Goal: Task Accomplishment & Management: Manage account settings

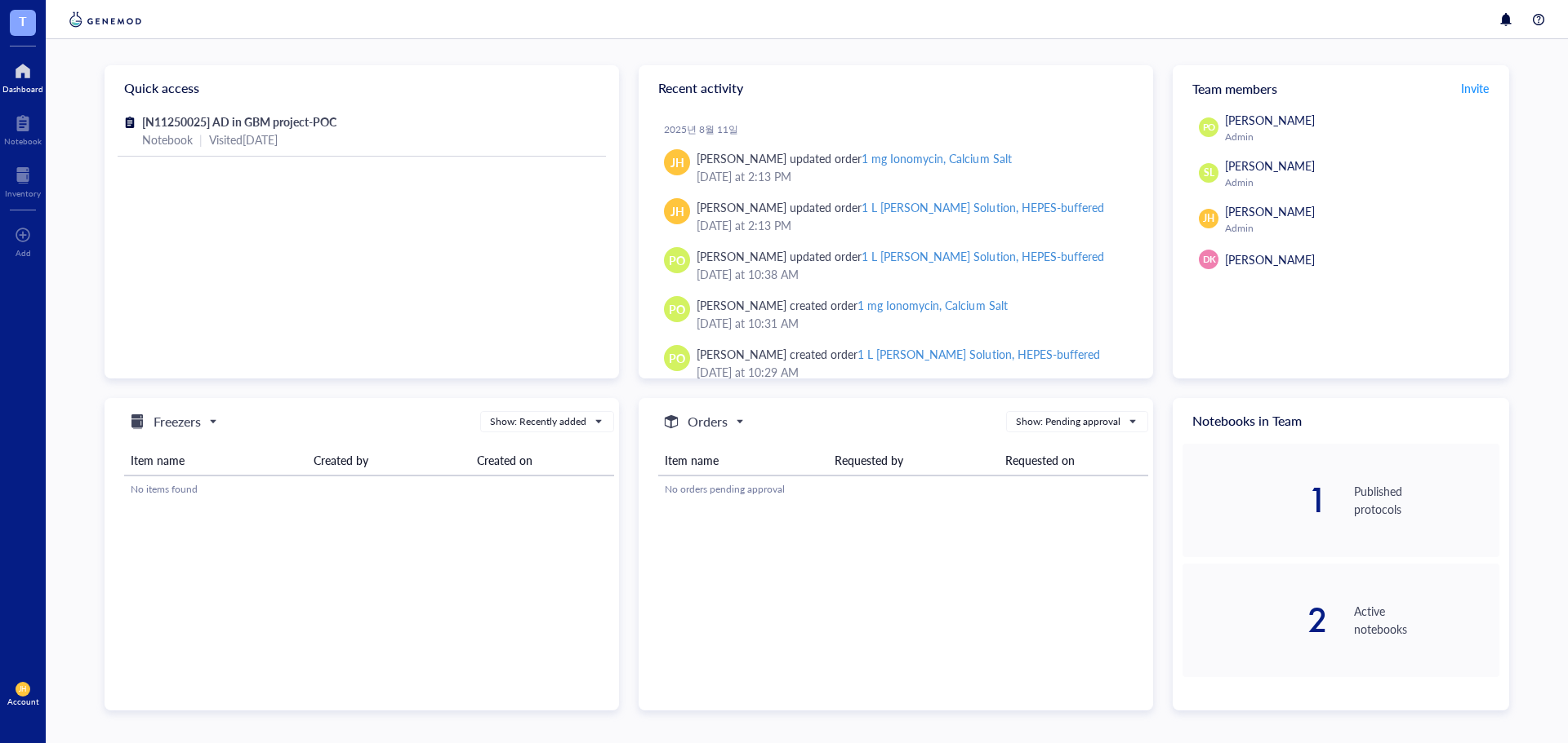
scroll to position [326, 0]
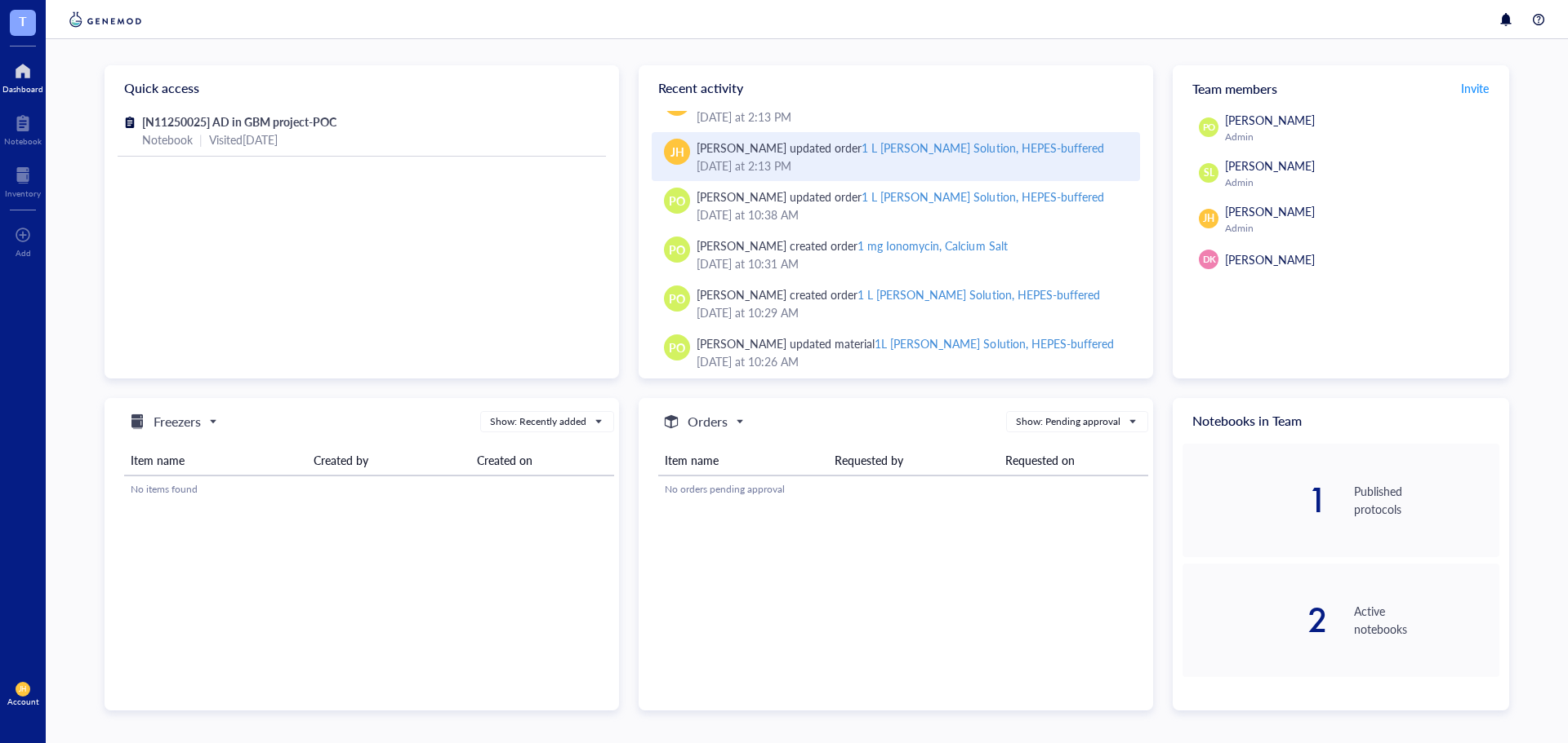
click at [1030, 151] on div "1 L [PERSON_NAME] Solution, HEPES-buffered" at bounding box center [981, 147] width 241 height 16
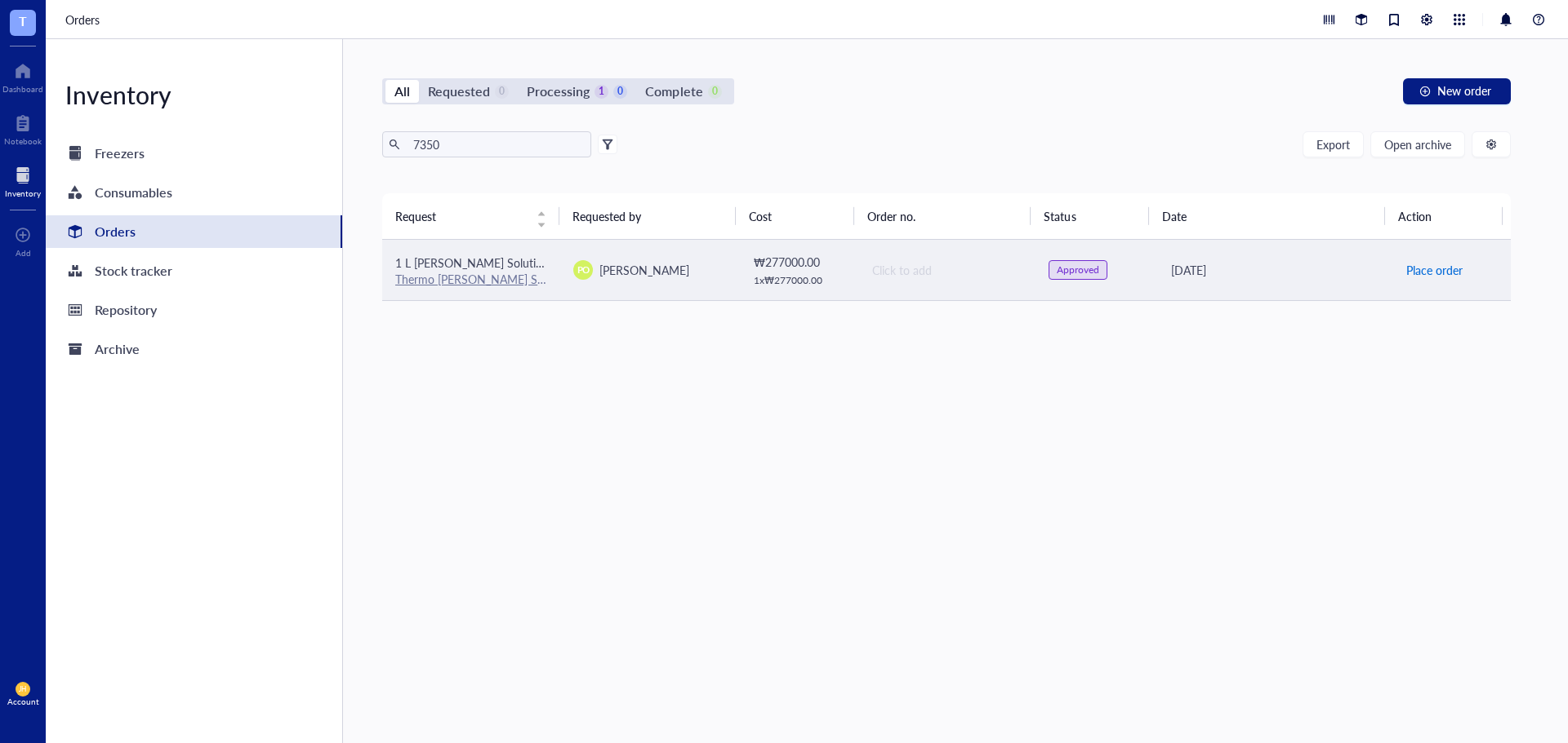
click at [1429, 268] on span "Place order" at bounding box center [1434, 269] width 56 height 18
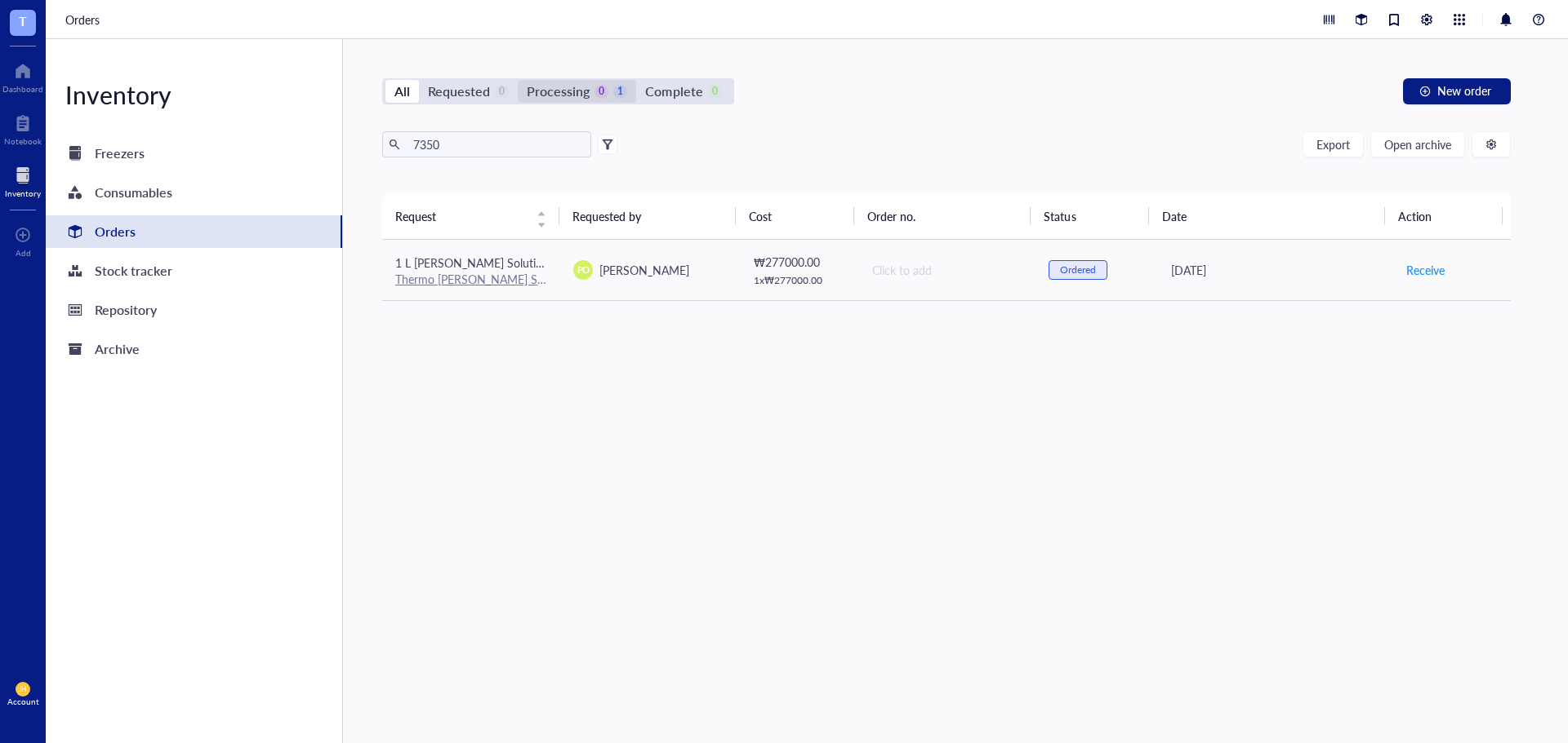
click at [594, 94] on div "0" at bounding box center [601, 92] width 14 height 14
click at [518, 80] on input "Processing 0 1" at bounding box center [518, 80] width 0 height 0
click at [678, 89] on div "Complete" at bounding box center [674, 91] width 57 height 23
click at [636, 80] on input "Complete 0" at bounding box center [636, 80] width 0 height 0
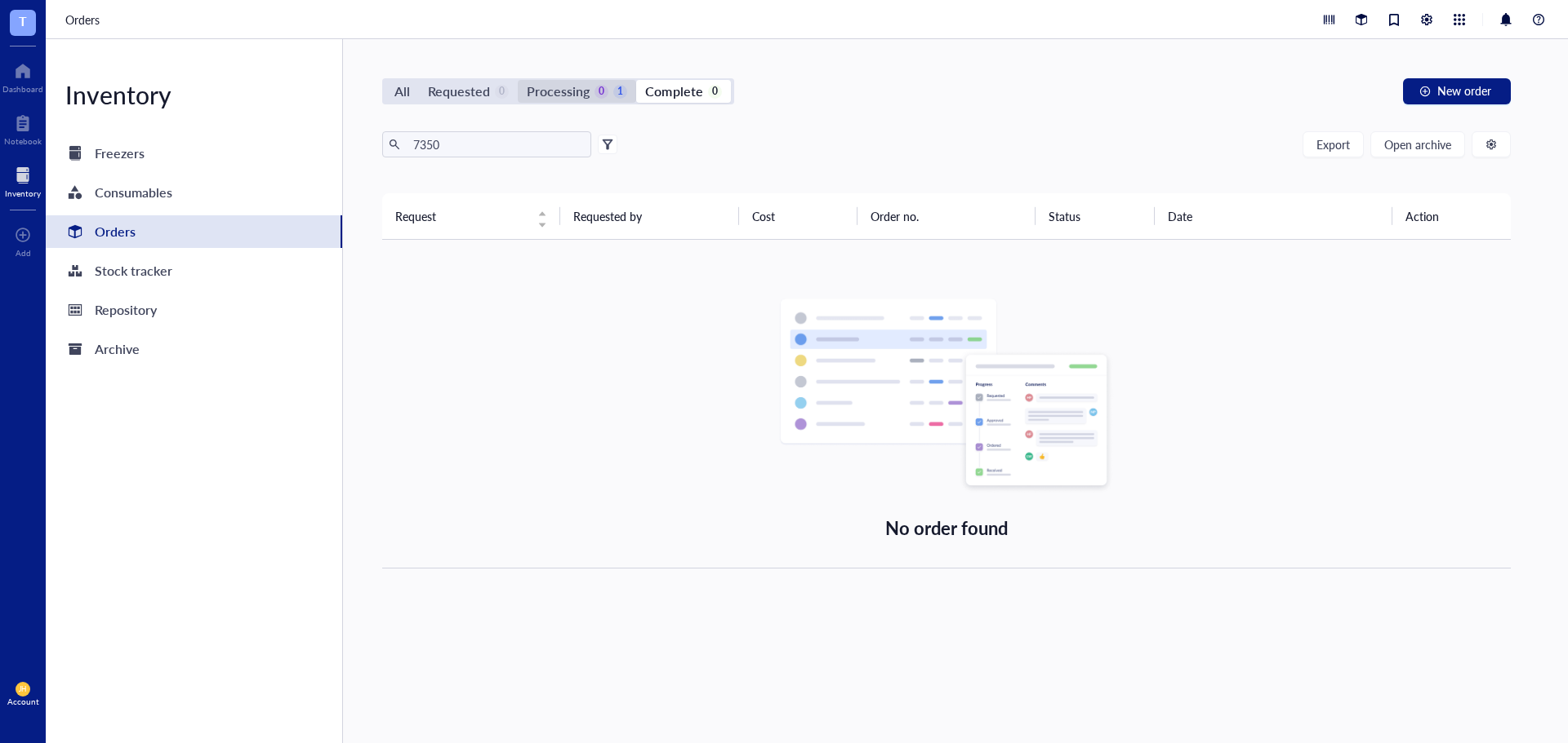
click at [594, 91] on div "0" at bounding box center [601, 92] width 14 height 14
click at [518, 80] on input "Processing 0 1" at bounding box center [518, 80] width 0 height 0
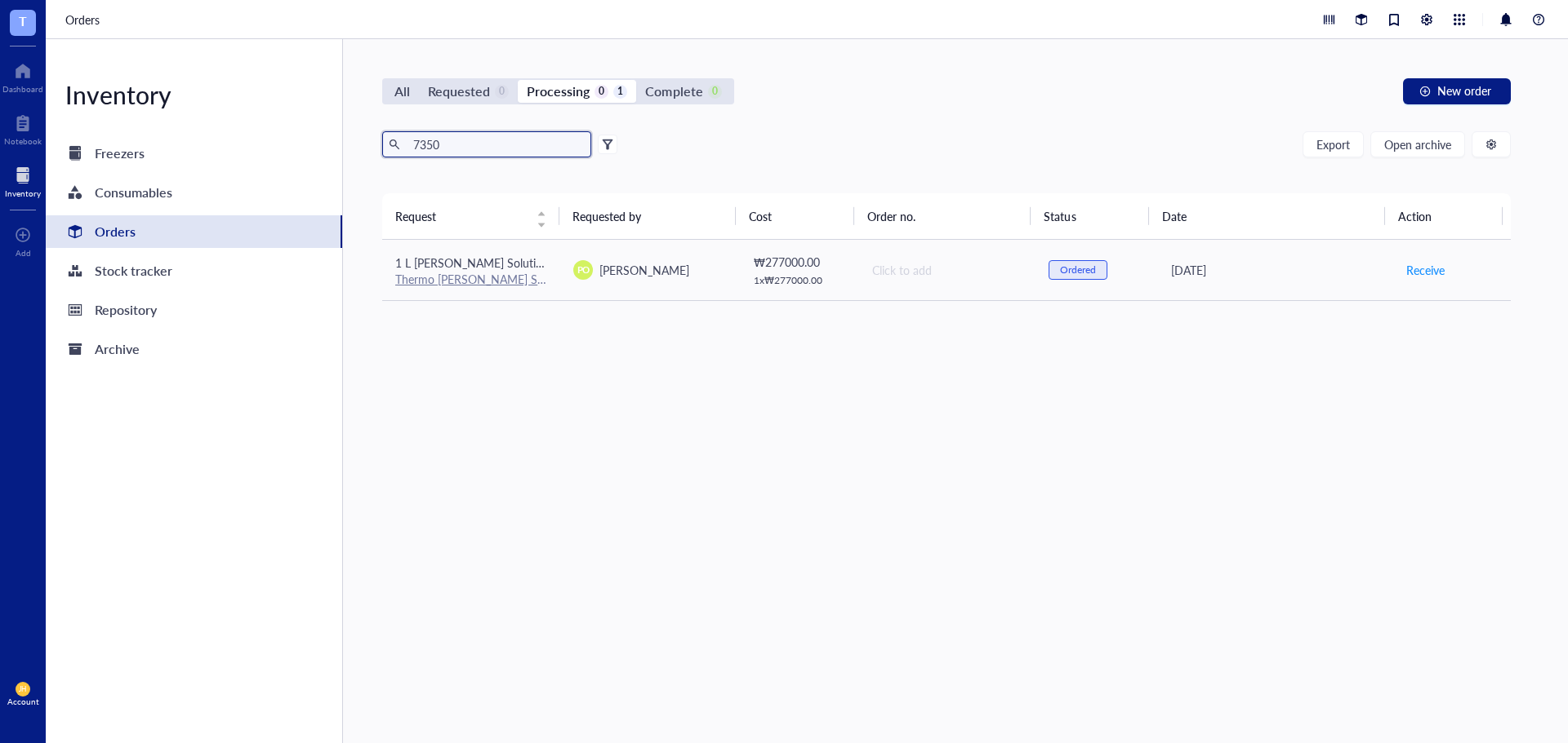
click at [471, 151] on input "7350" at bounding box center [495, 144] width 178 height 25
type input "7"
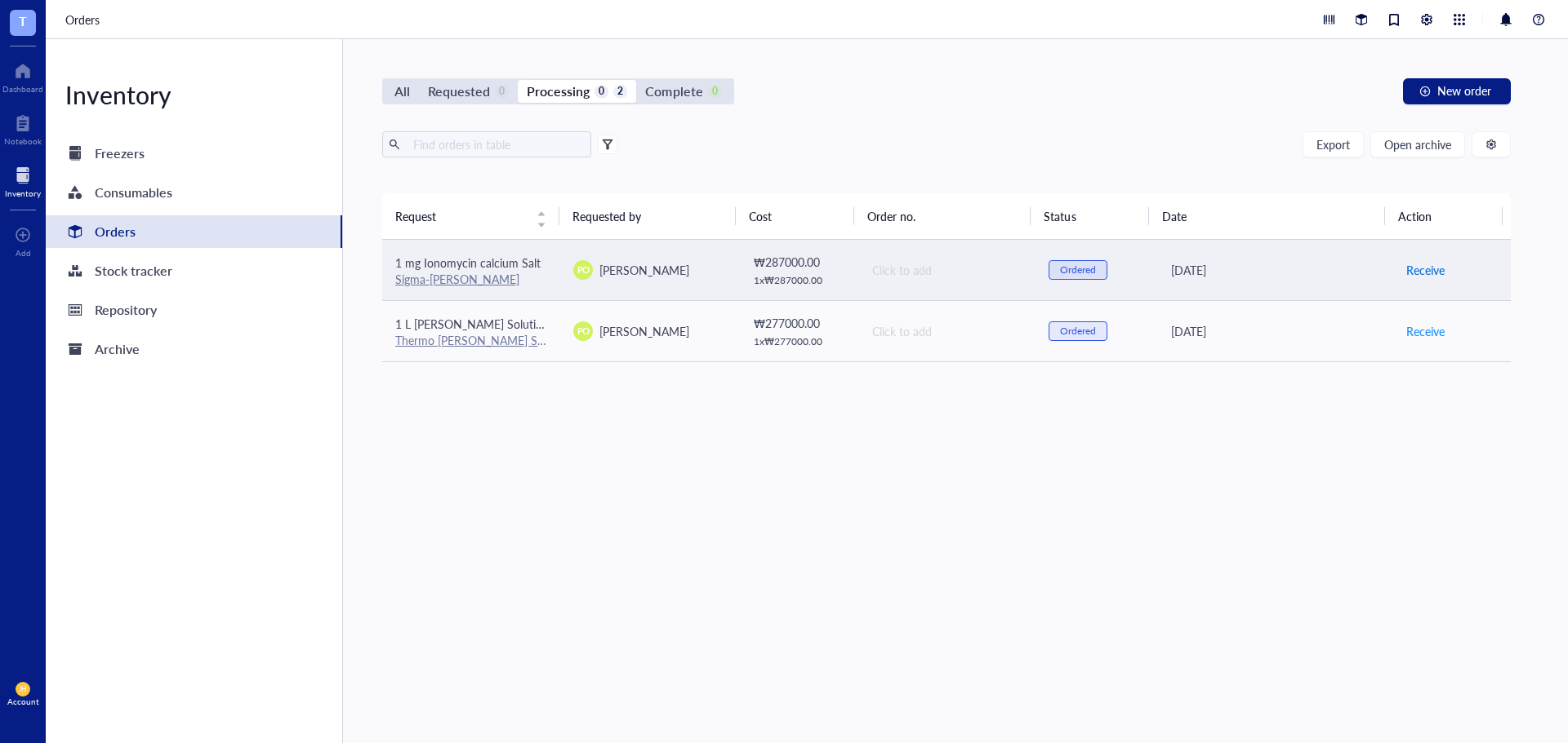
click at [1406, 264] on span "Receive" at bounding box center [1425, 269] width 38 height 18
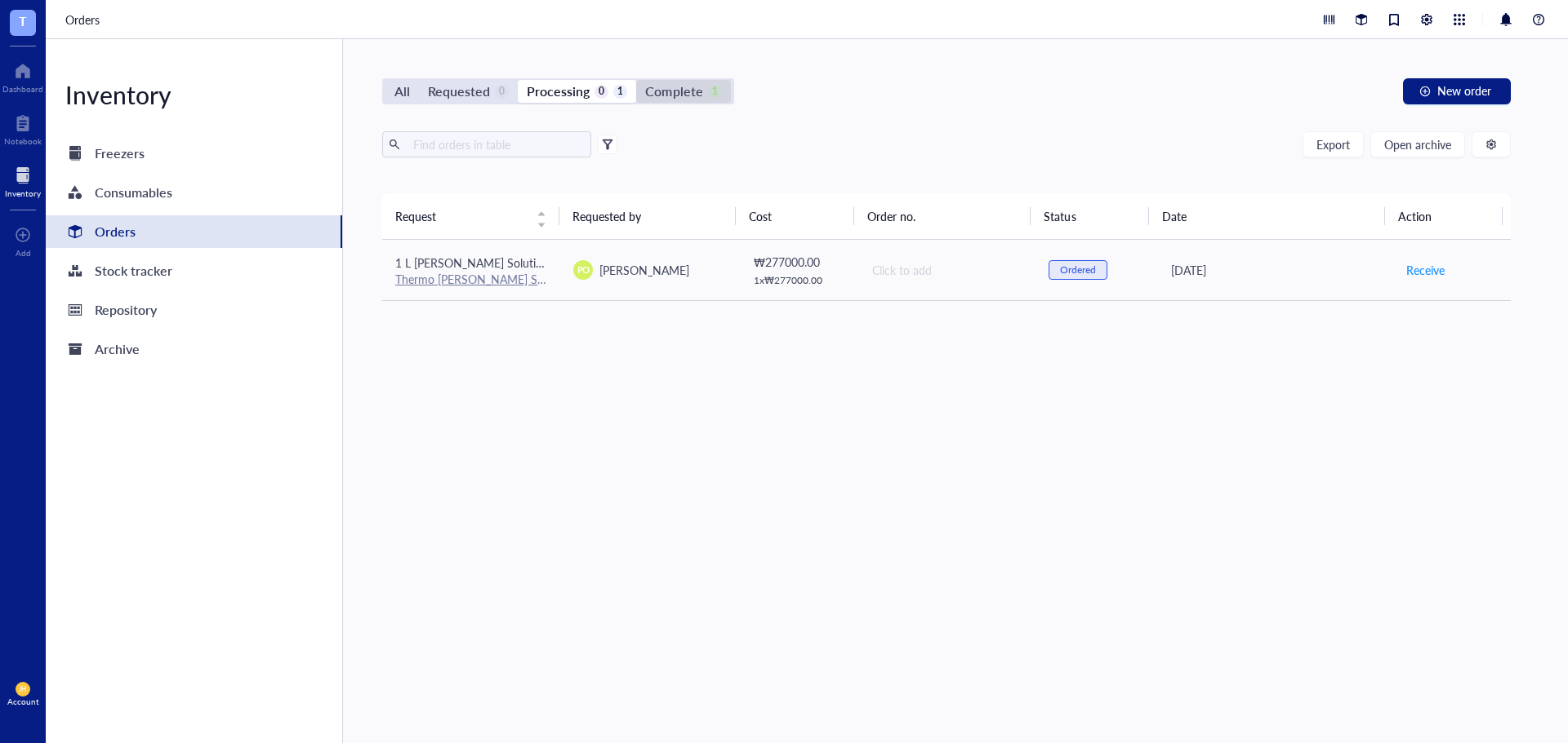
click at [674, 82] on div "Complete" at bounding box center [674, 91] width 57 height 23
click at [636, 80] on input "Complete 1" at bounding box center [636, 80] width 0 height 0
click at [152, 320] on div "Repository" at bounding box center [125, 310] width 62 height 23
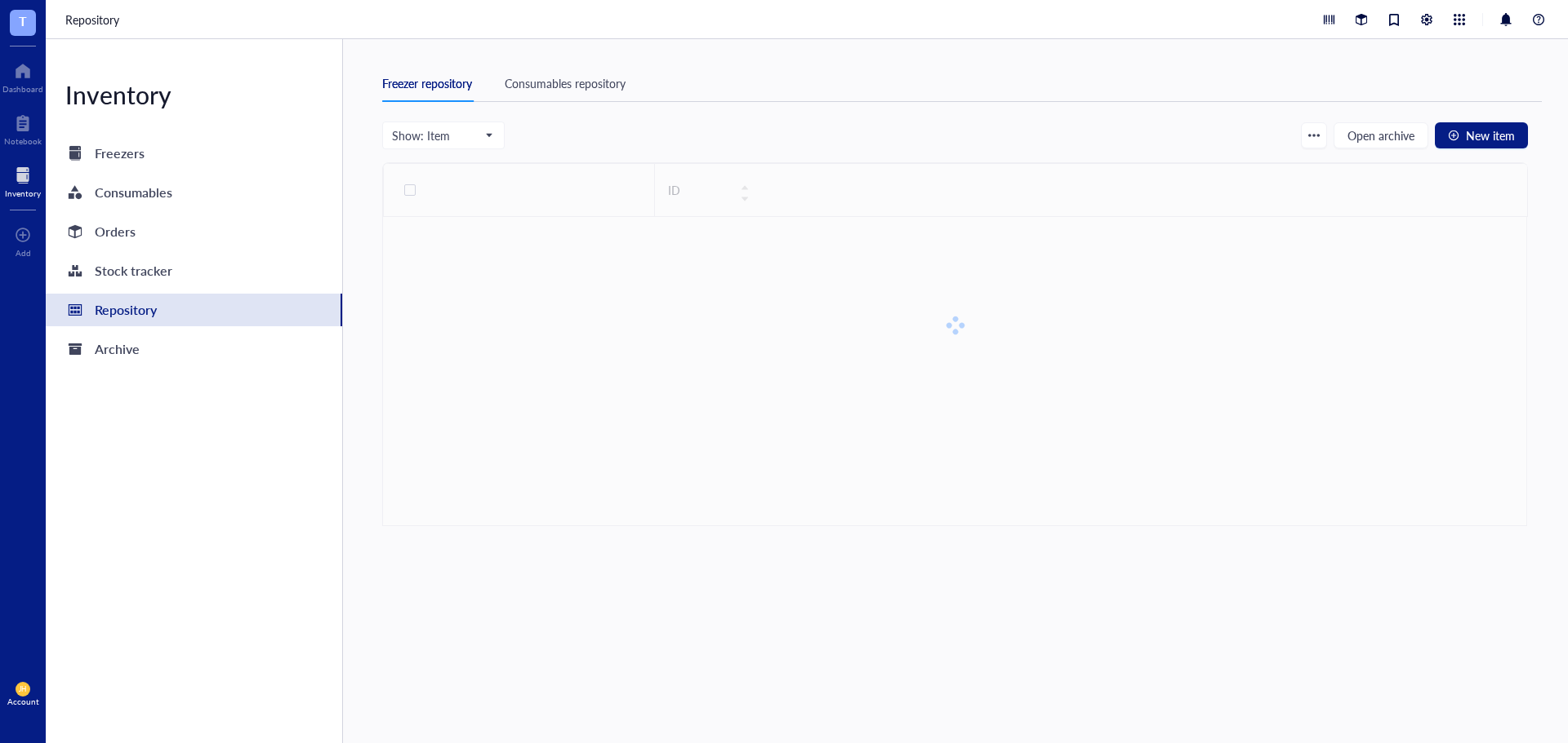
click at [608, 88] on div "Consumables repository" at bounding box center [565, 83] width 121 height 18
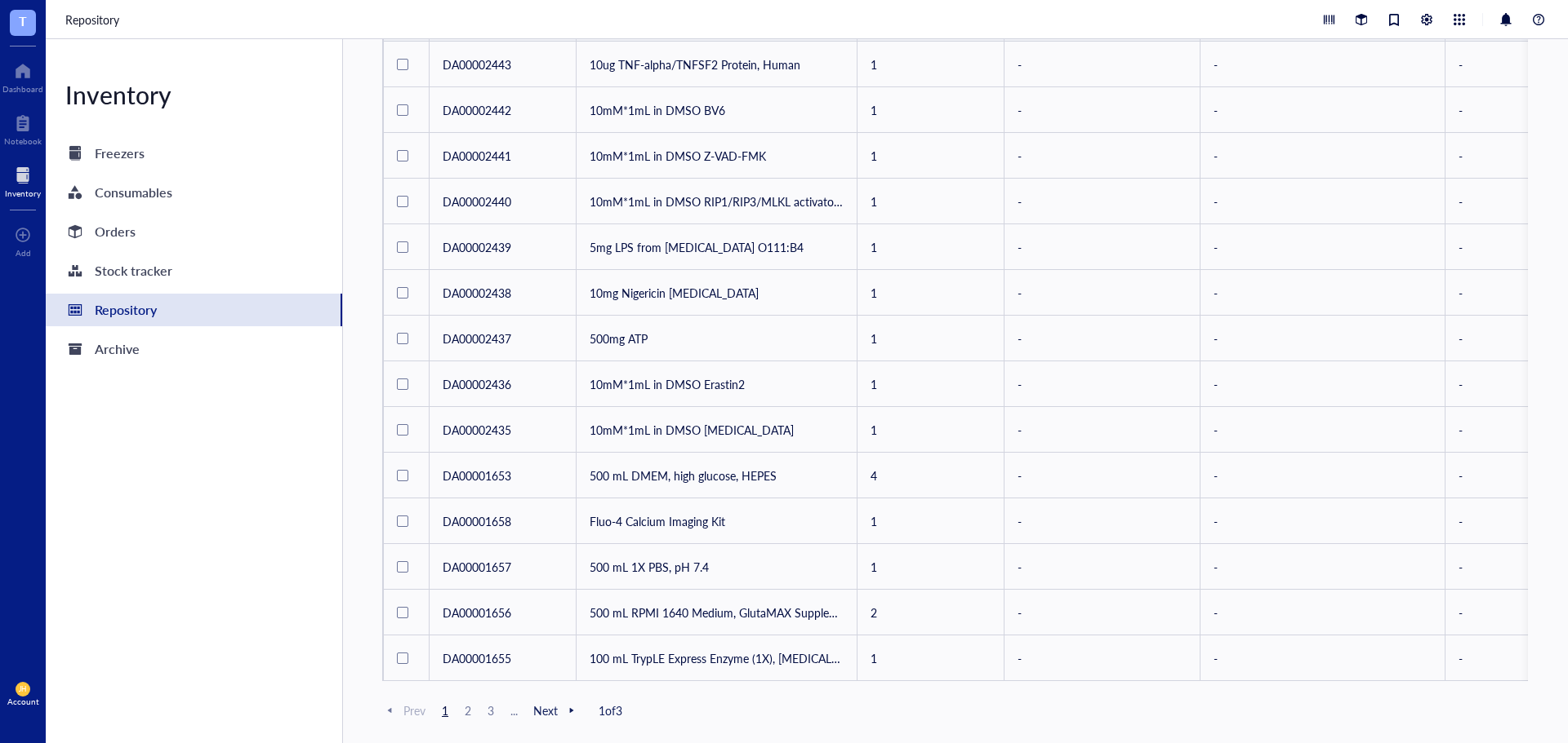
scroll to position [725, 0]
click at [174, 235] on div "Orders" at bounding box center [194, 232] width 297 height 32
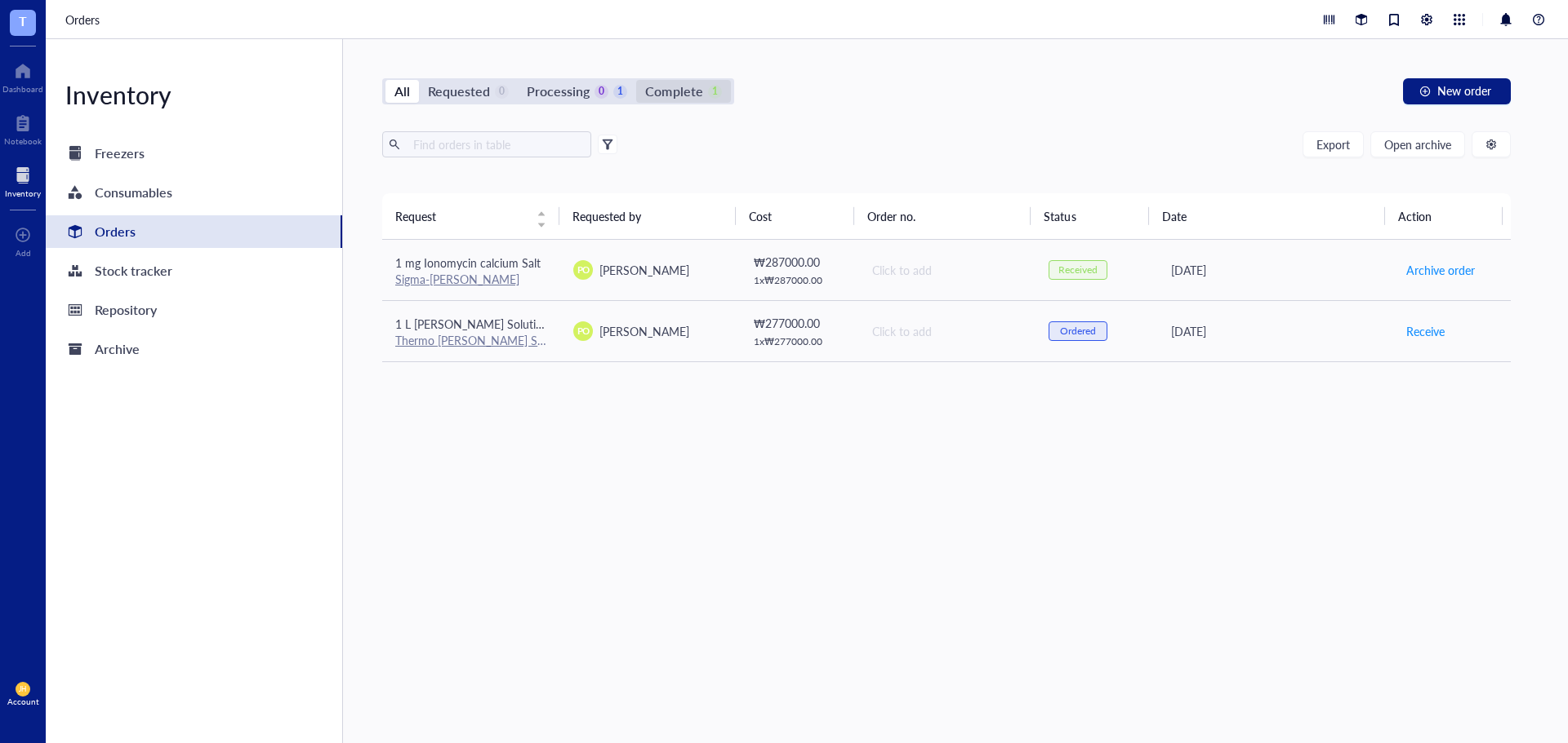
click at [679, 96] on div "Complete" at bounding box center [674, 91] width 57 height 23
click at [636, 80] on input "Complete 1" at bounding box center [636, 80] width 0 height 0
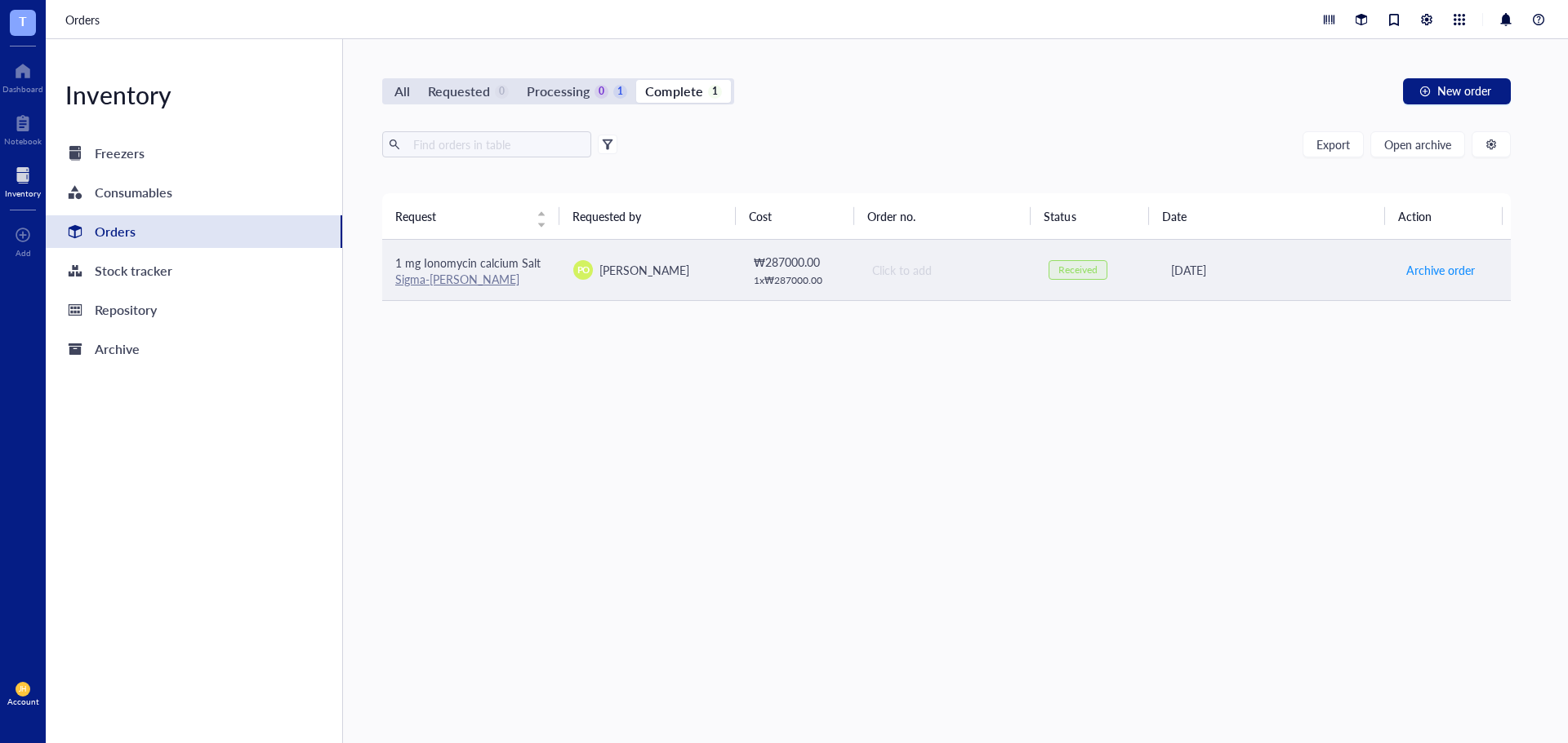
click at [1314, 286] on td "[DATE]" at bounding box center [1273, 271] width 238 height 61
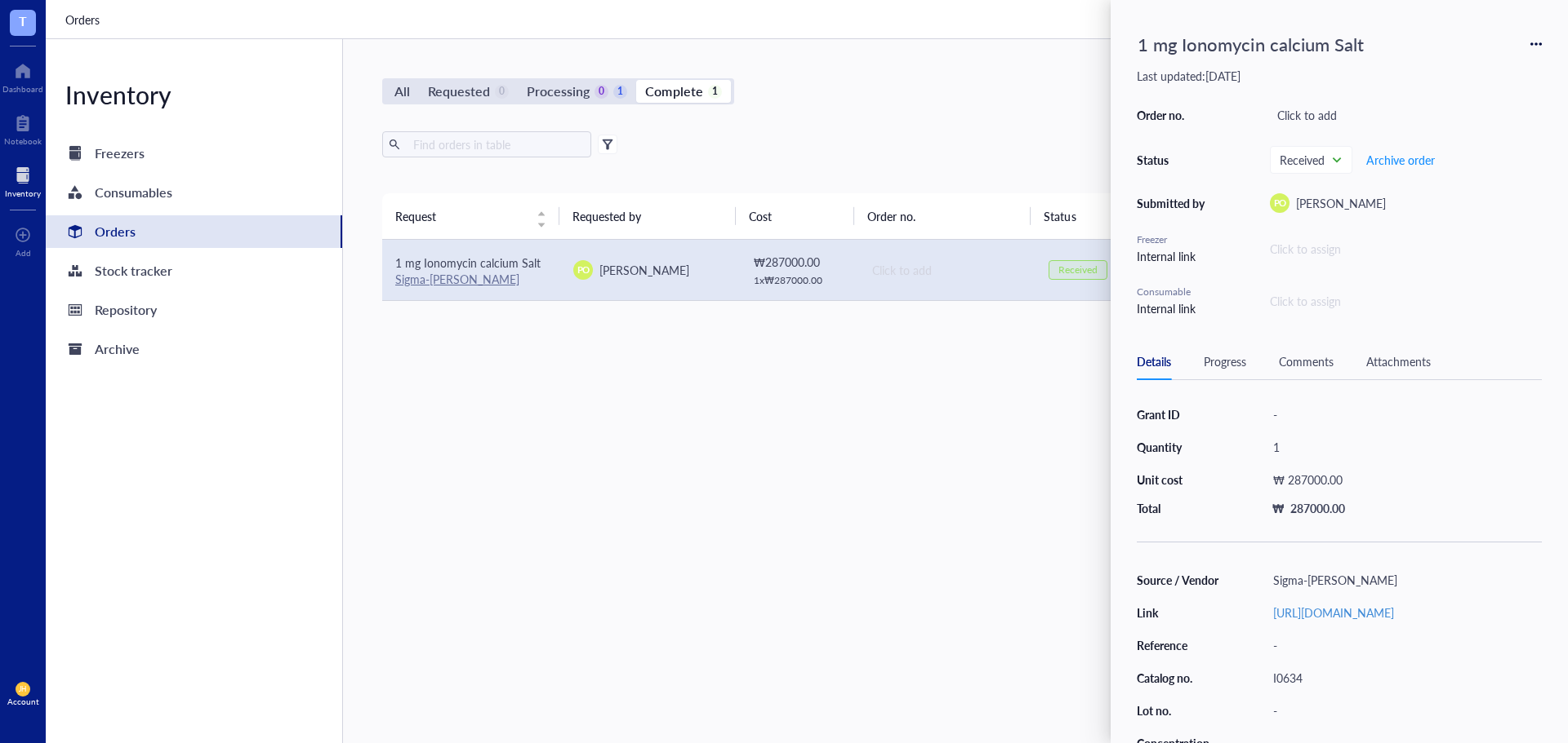
click at [1321, 300] on div "Click to assign" at bounding box center [1305, 301] width 71 height 18
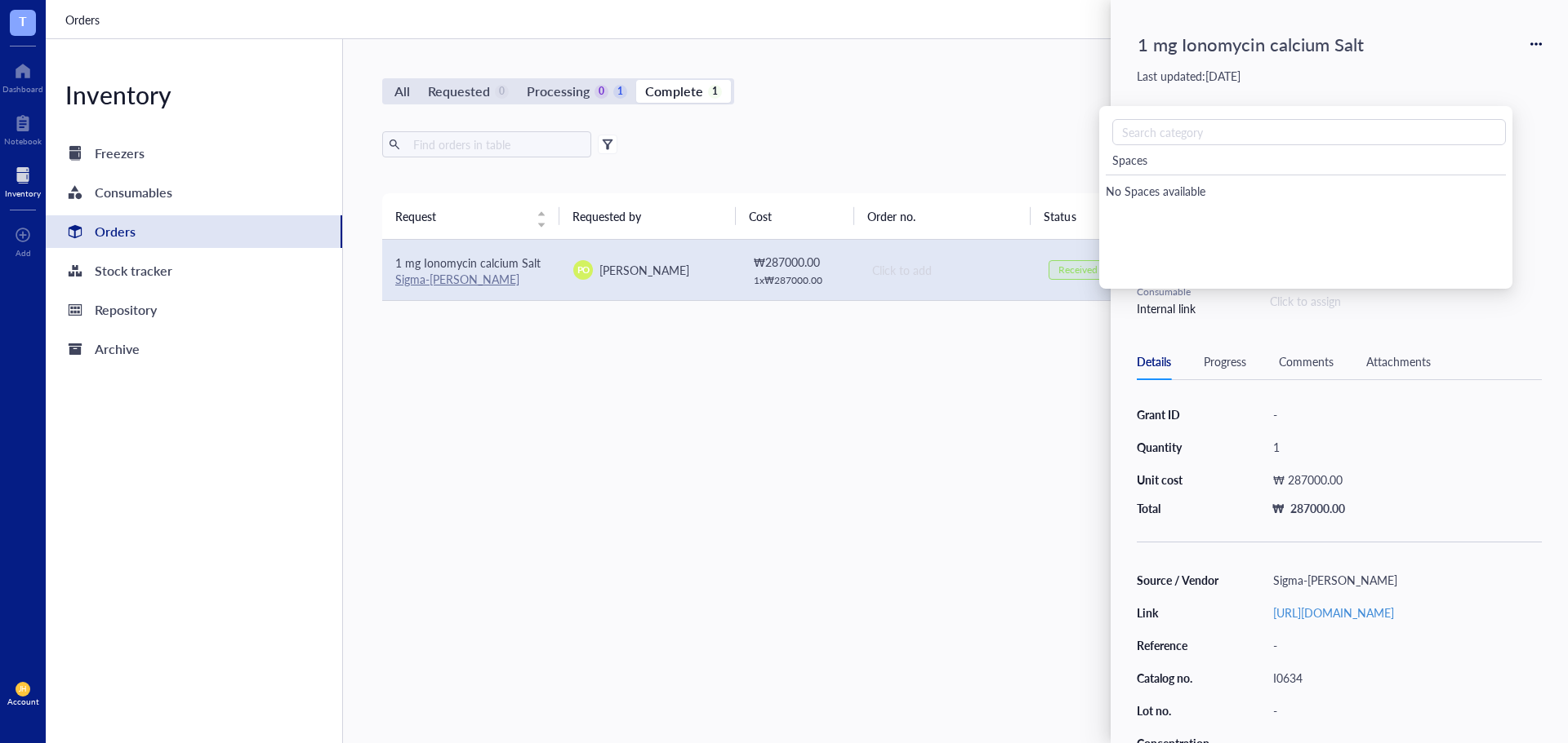
click at [1434, 313] on div "Order no. Click to add Status Received Archive order Submitted by PO [PERSON_NA…" at bounding box center [1339, 210] width 405 height 214
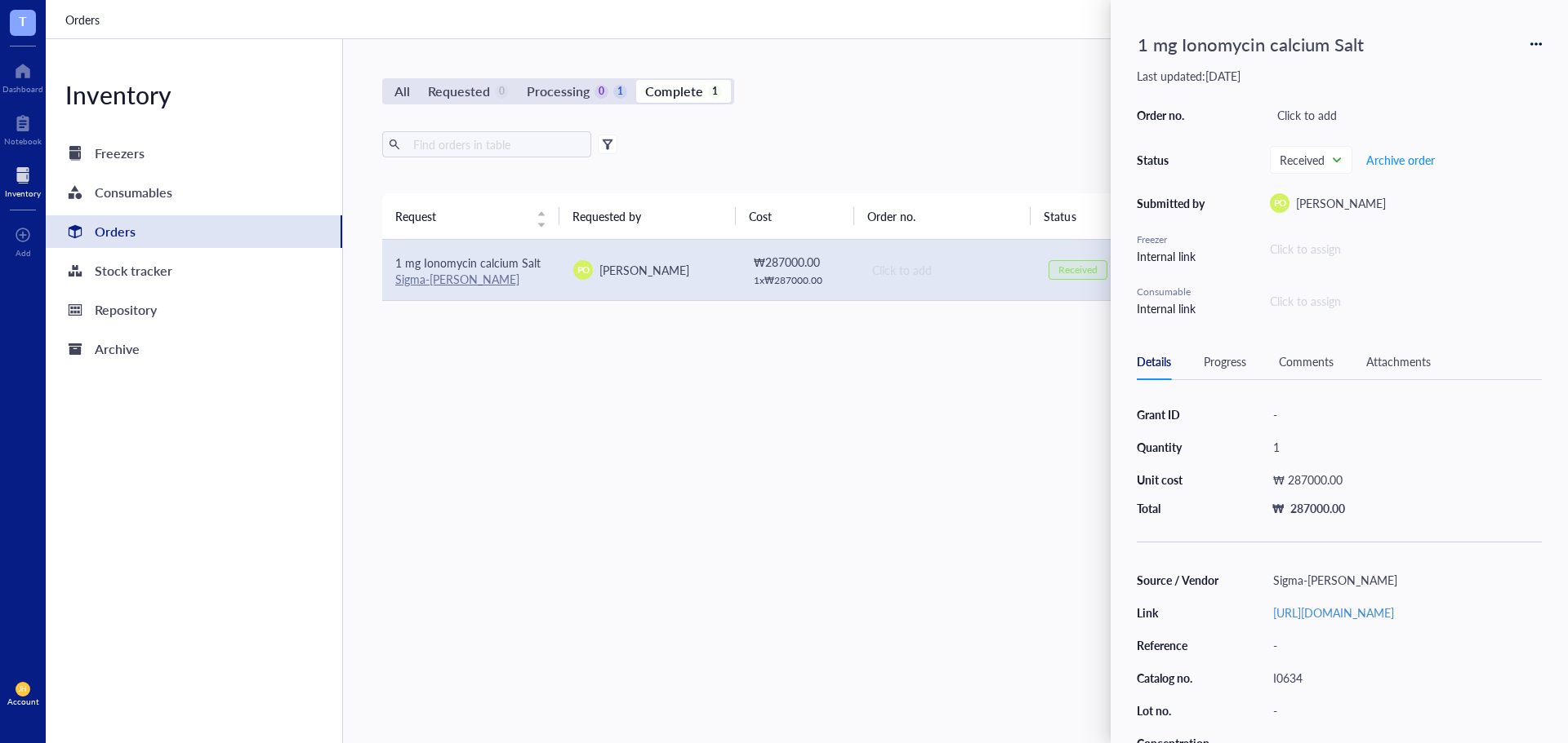
click at [1535, 43] on icon at bounding box center [1536, 43] width 11 height 11
click at [1515, 118] on span "Add to consumables" at bounding box center [1478, 119] width 103 height 18
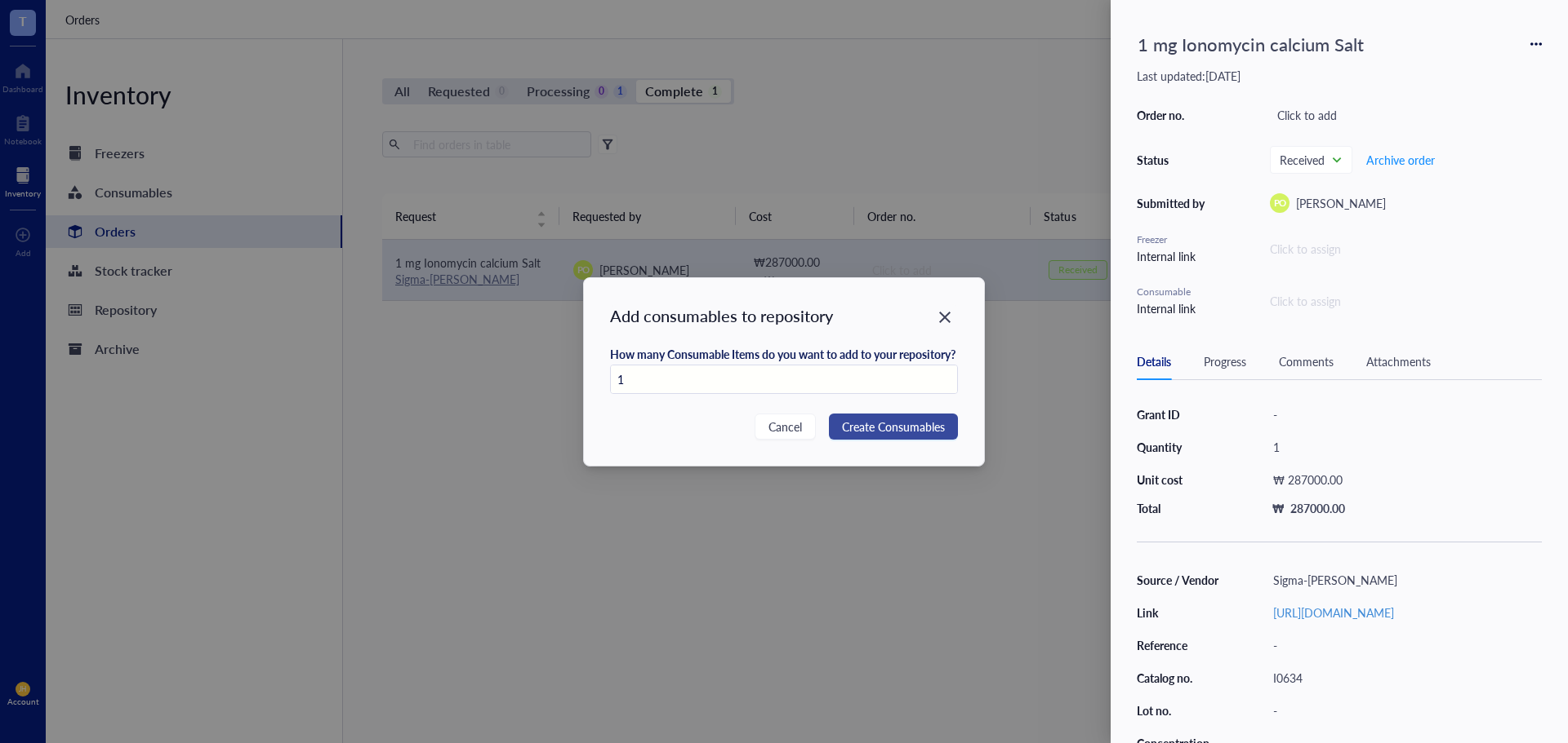
click at [870, 425] on span "Create Consumables" at bounding box center [893, 426] width 103 height 18
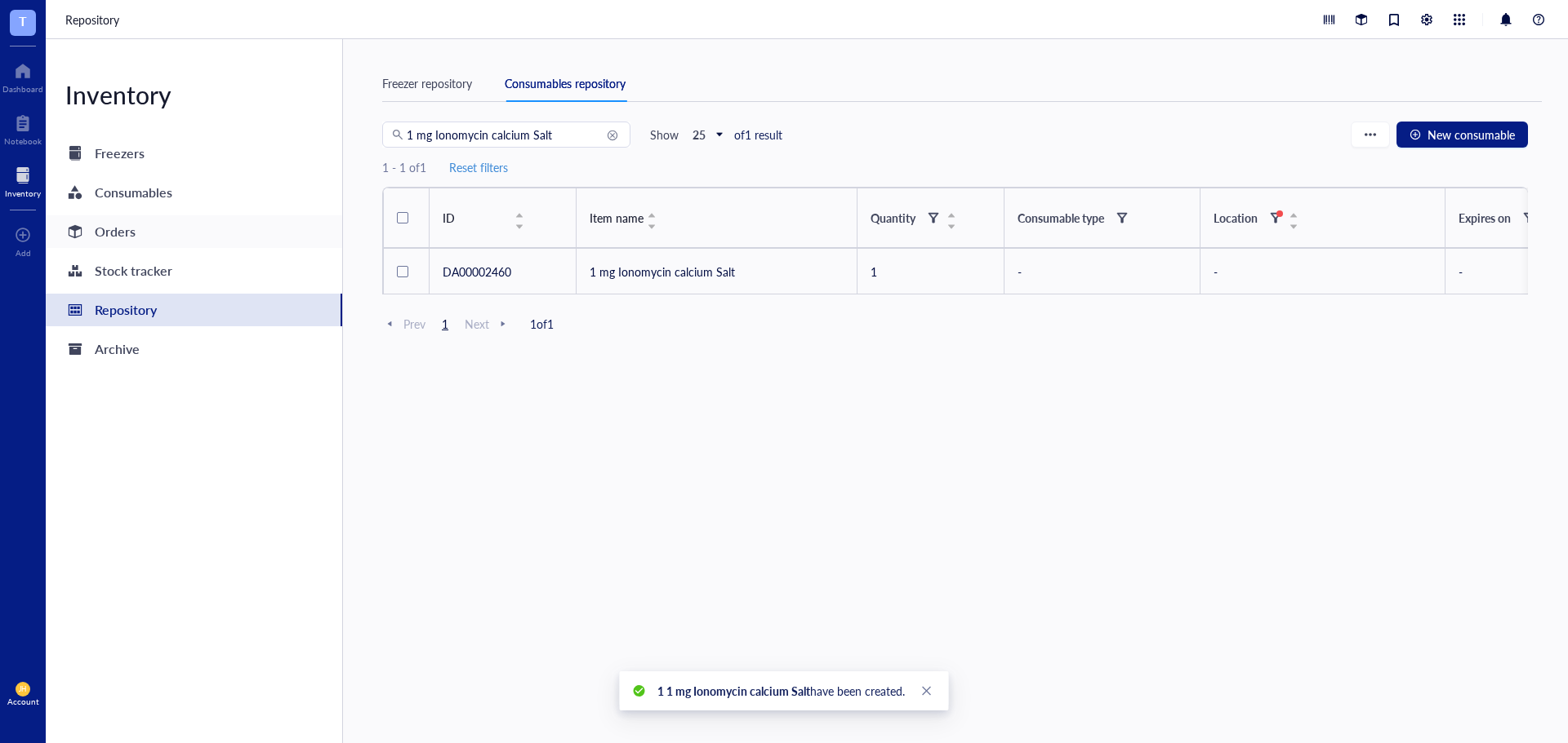
click at [245, 226] on div "Orders" at bounding box center [194, 232] width 297 height 32
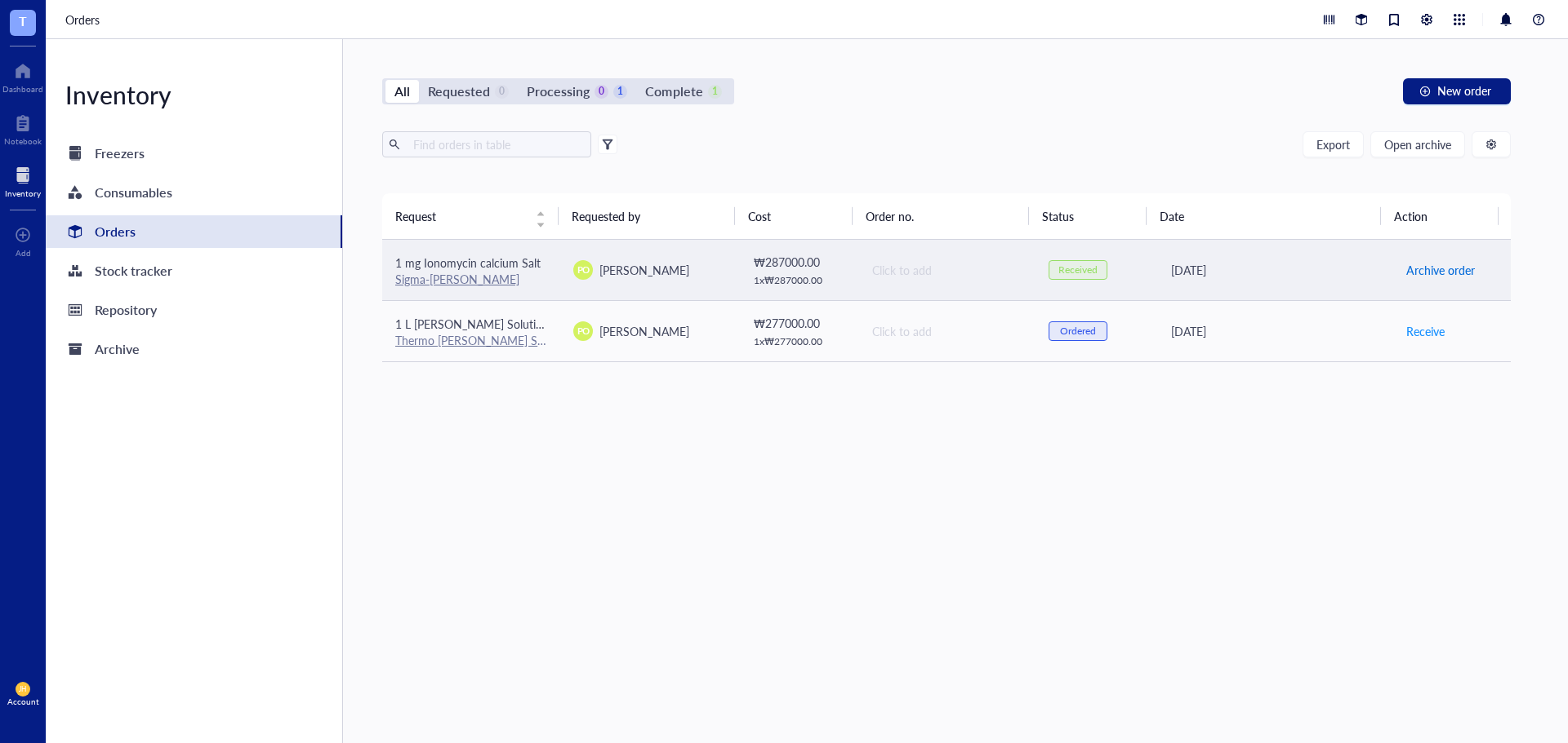
click at [1417, 269] on span "Archive order" at bounding box center [1440, 269] width 68 height 18
